Goal: Task Accomplishment & Management: Use online tool/utility

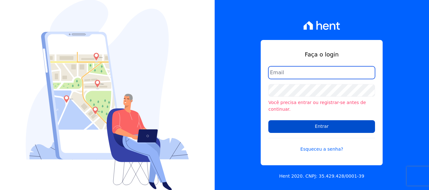
type input "[EMAIL_ADDRESS][DOMAIN_NAME]"
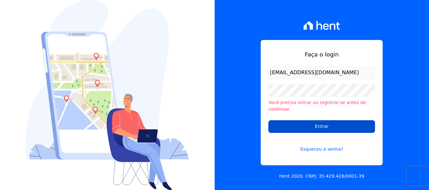
click at [349, 125] on input "Entrar" at bounding box center [321, 126] width 107 height 13
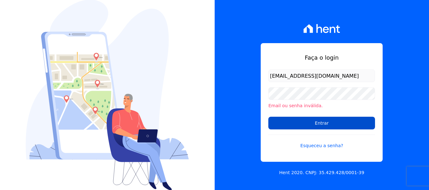
click at [293, 119] on input "Entrar" at bounding box center [321, 123] width 107 height 13
click at [273, 125] on input "Entrar" at bounding box center [321, 123] width 107 height 13
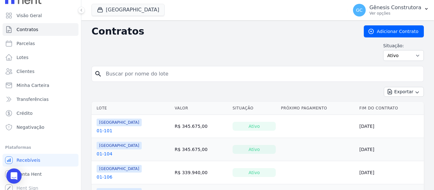
scroll to position [14, 0]
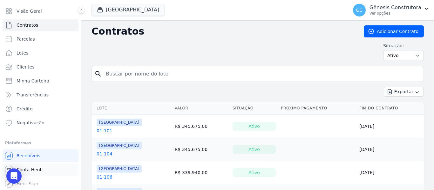
click at [44, 171] on link "Conta Hent" at bounding box center [41, 170] width 76 height 13
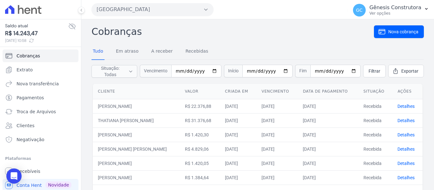
click at [125, 11] on button "[GEOGRAPHIC_DATA]" at bounding box center [152, 9] width 122 height 13
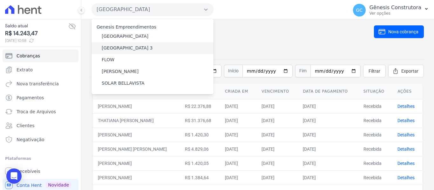
click at [145, 47] on div "[GEOGRAPHIC_DATA] 3" at bounding box center [152, 48] width 122 height 12
click at [122, 50] on label "[GEOGRAPHIC_DATA] 3" at bounding box center [127, 48] width 51 height 7
click at [0, 0] on input "[GEOGRAPHIC_DATA] 3" at bounding box center [0, 0] width 0 height 0
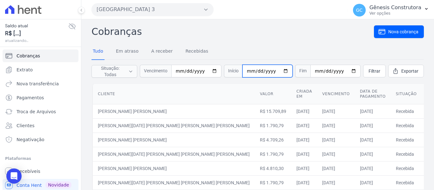
click at [253, 71] on input "date" at bounding box center [267, 71] width 50 height 13
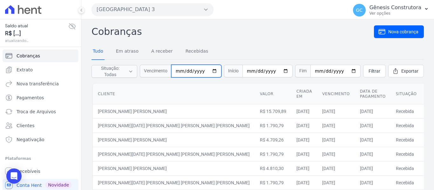
click at [191, 68] on input "date" at bounding box center [196, 71] width 50 height 13
click at [184, 69] on input "date" at bounding box center [196, 71] width 50 height 13
type input "[DATE]"
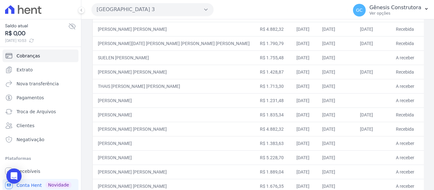
scroll to position [254, 0]
click at [31, 127] on span "Clientes" at bounding box center [26, 126] width 18 height 6
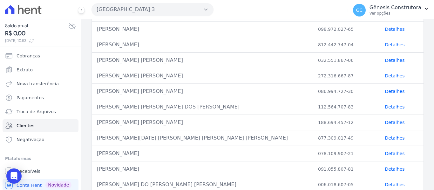
scroll to position [314, 0]
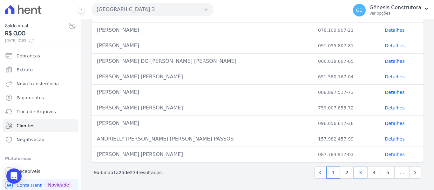
click at [355, 174] on link "3" at bounding box center [360, 173] width 14 height 12
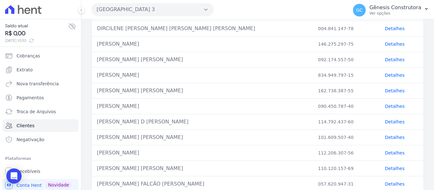
scroll to position [314, 0]
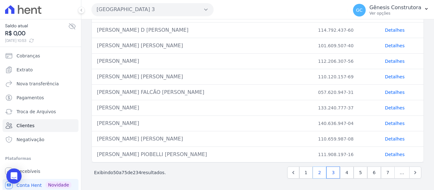
click at [320, 174] on link "2" at bounding box center [319, 173] width 14 height 12
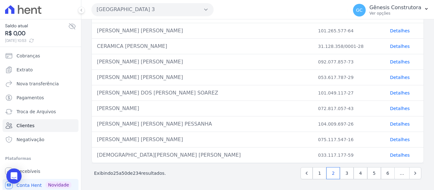
scroll to position [314, 0]
click at [391, 94] on link "Detalhes" at bounding box center [400, 92] width 20 height 5
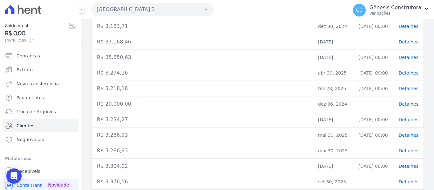
scroll to position [159, 0]
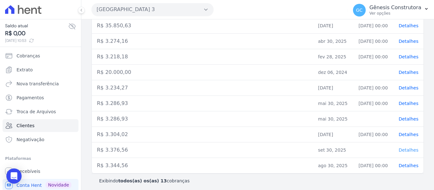
click at [405, 149] on span "Detalhes" at bounding box center [408, 150] width 20 height 5
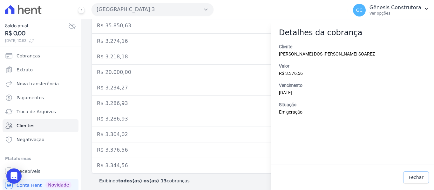
click at [415, 179] on span "Fechar" at bounding box center [415, 177] width 15 height 6
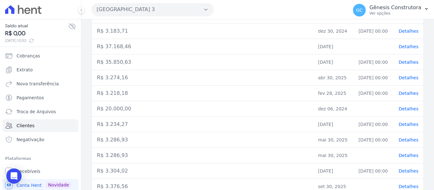
scroll to position [35, 0]
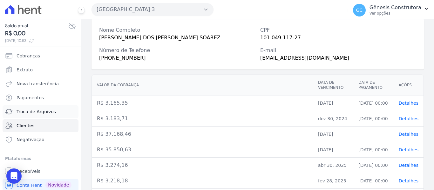
click at [42, 113] on span "Troca de Arquivos" at bounding box center [36, 112] width 39 height 6
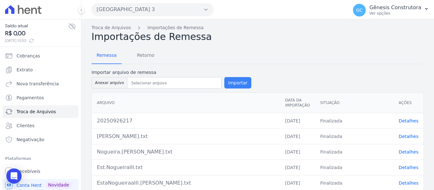
click at [232, 82] on button "Importar" at bounding box center [237, 82] width 27 height 11
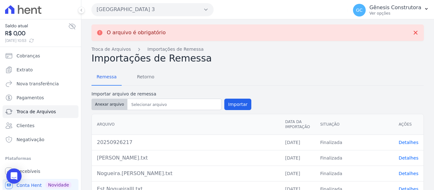
click at [101, 107] on button "Anexar arquivo" at bounding box center [109, 104] width 36 height 11
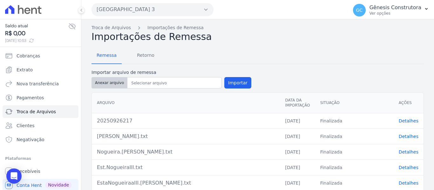
type input "20250929218"
click at [232, 84] on button "Importar" at bounding box center [237, 82] width 27 height 11
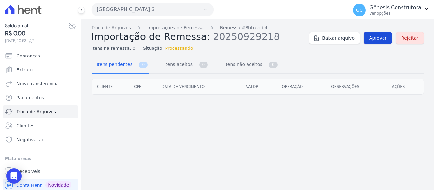
click at [378, 37] on span "Aprovar" at bounding box center [377, 38] width 17 height 6
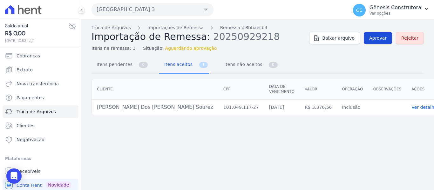
click at [374, 38] on span "Aprovar" at bounding box center [377, 38] width 17 height 6
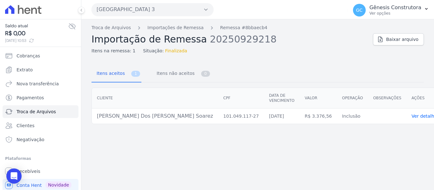
click at [411, 114] on link "Ver detalhes" at bounding box center [425, 116] width 28 height 5
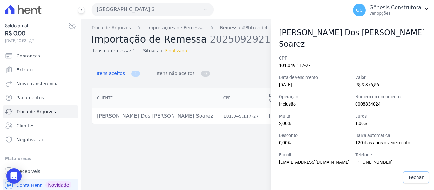
click at [416, 177] on span "Fechar" at bounding box center [415, 177] width 15 height 6
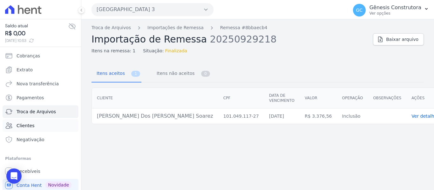
click at [45, 130] on link "Clientes" at bounding box center [41, 125] width 76 height 13
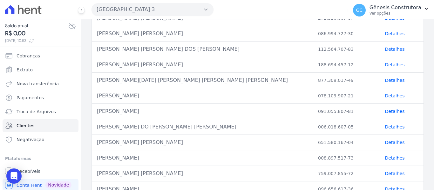
scroll to position [314, 0]
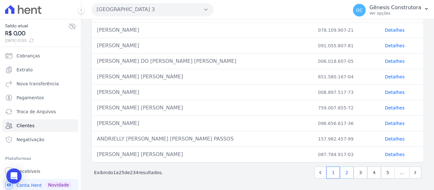
click at [344, 175] on link "2" at bounding box center [347, 173] width 14 height 12
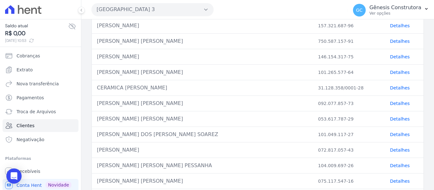
scroll to position [286, 0]
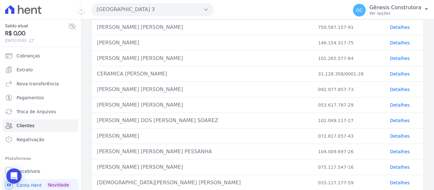
click at [395, 121] on link "Detalhes" at bounding box center [400, 120] width 20 height 5
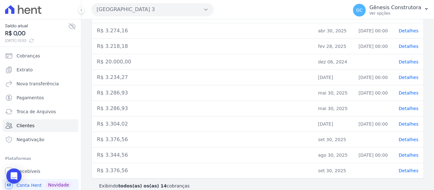
scroll to position [177, 0]
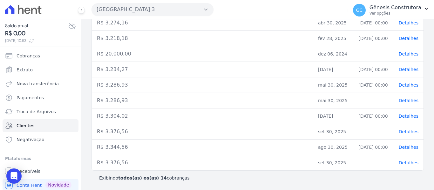
click at [411, 163] on span "Detalhes" at bounding box center [408, 162] width 20 height 5
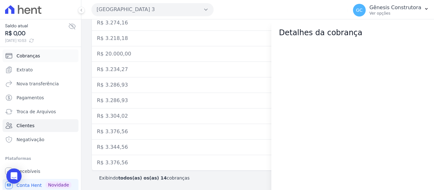
click at [47, 58] on link "Cobranças" at bounding box center [41, 56] width 76 height 13
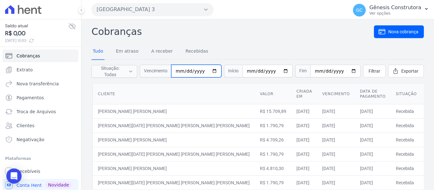
click at [181, 68] on input "date" at bounding box center [196, 71] width 50 height 13
type input "0009-01-30"
click at [187, 69] on input "0009-01-30" at bounding box center [196, 71] width 50 height 13
type input "[DATE]"
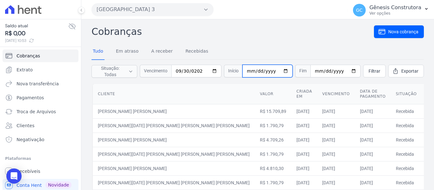
click at [252, 71] on input "date" at bounding box center [267, 71] width 50 height 13
click at [256, 73] on input "date" at bounding box center [267, 71] width 50 height 13
type input "[DATE]"
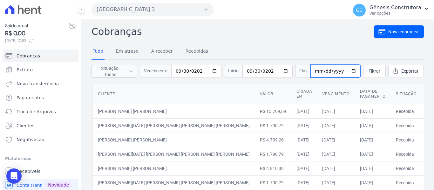
click at [316, 73] on input "date" at bounding box center [335, 71] width 50 height 13
type input "[DATE]"
click at [368, 69] on span "Filtrar" at bounding box center [374, 71] width 12 height 6
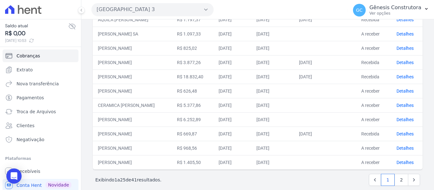
scroll to position [302, 0]
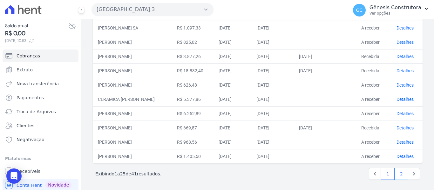
click at [394, 172] on link "2" at bounding box center [401, 174] width 14 height 12
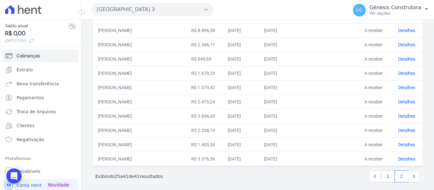
scroll to position [174, 0]
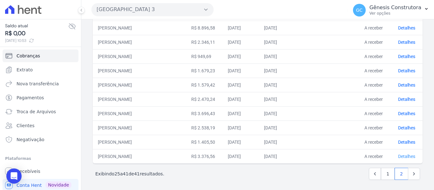
click at [401, 154] on link "Detalhes" at bounding box center [406, 156] width 17 height 5
